Goal: Task Accomplishment & Management: Complete application form

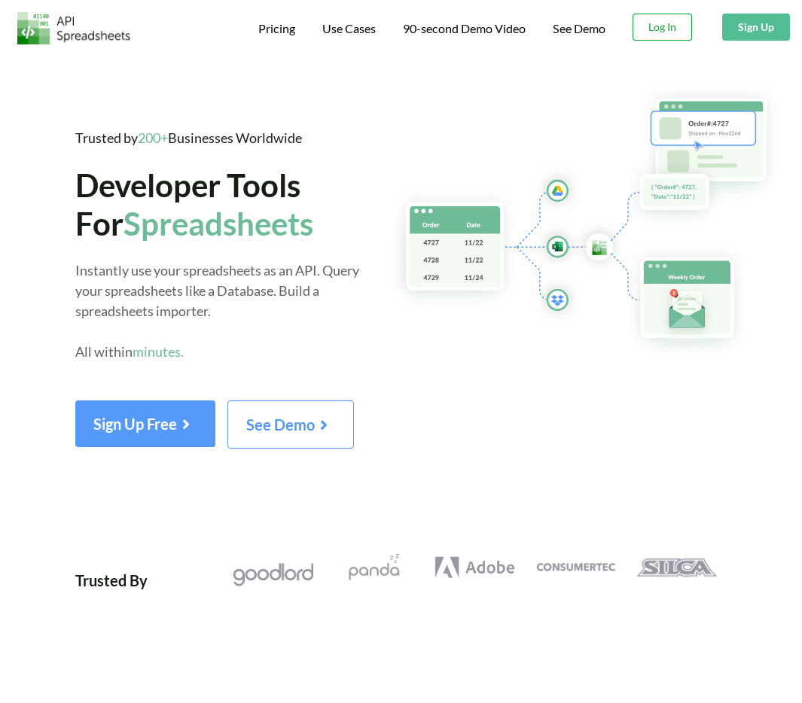
click at [657, 23] on button "Log In" at bounding box center [661, 27] width 59 height 27
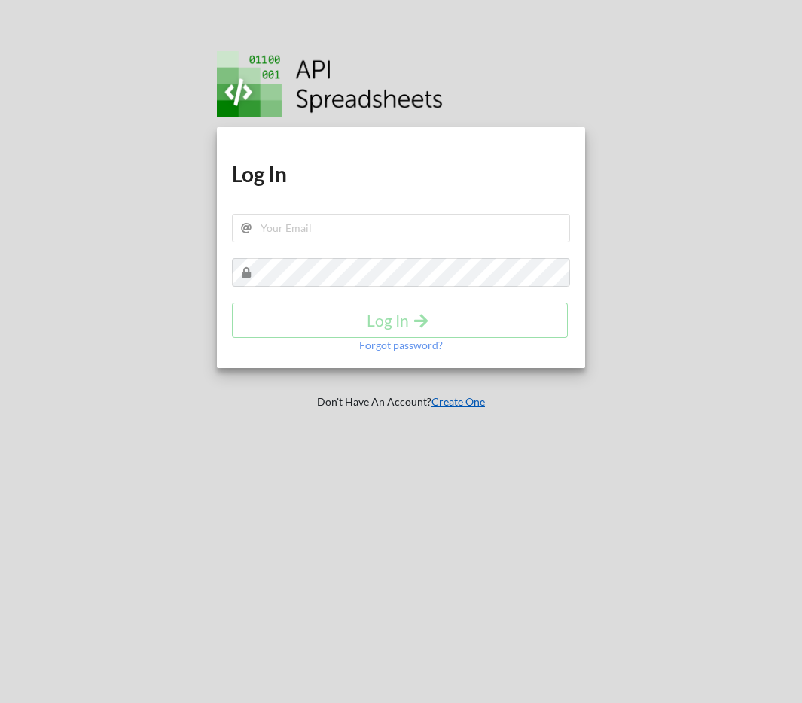
click at [451, 405] on link "Create One" at bounding box center [457, 401] width 53 height 13
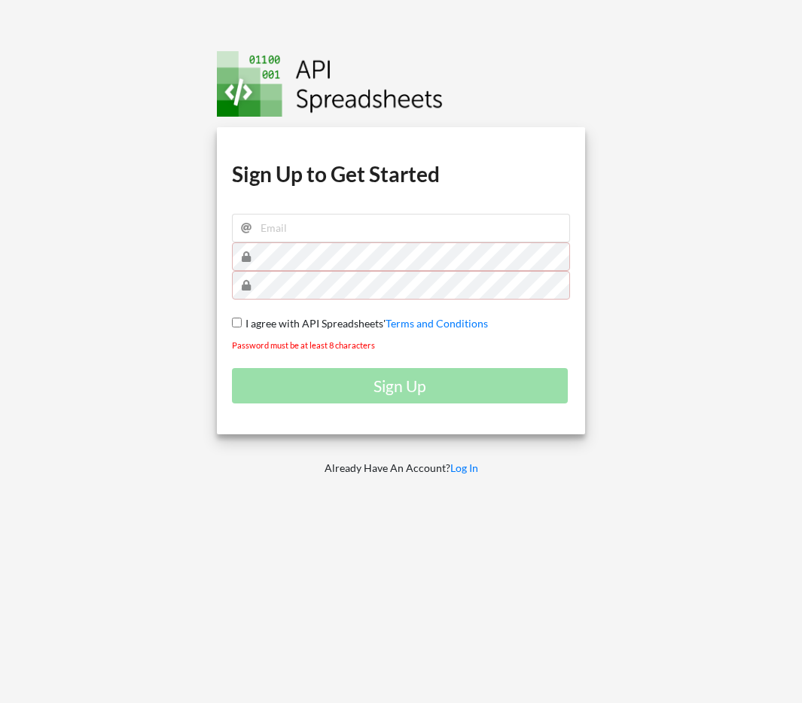
click at [316, 323] on span "I agree with API Spreadsheets'" at bounding box center [314, 323] width 144 height 13
click at [242, 323] on input "I agree with API Spreadsheets' Terms and Conditions" at bounding box center [237, 323] width 10 height 10
checkbox input "true"
